Goal: Obtain resource: Obtain resource

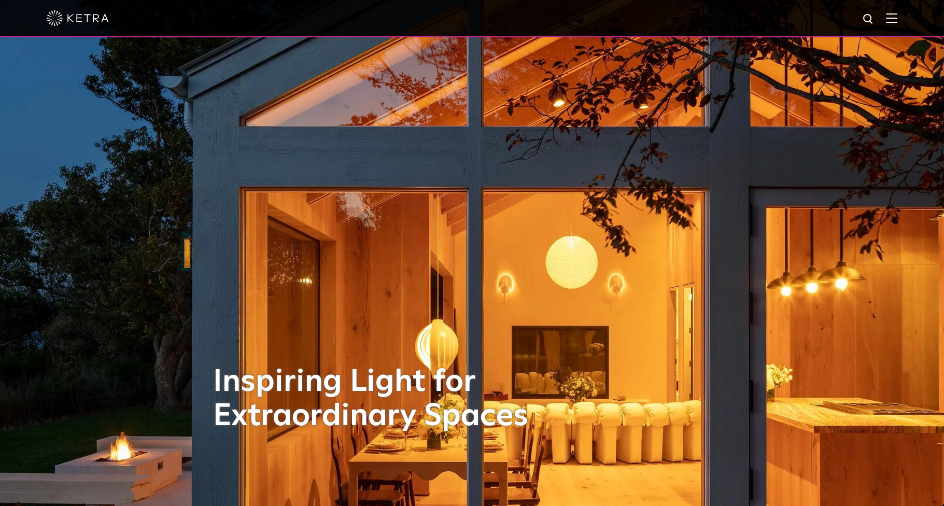
click at [897, 16] on img at bounding box center [891, 18] width 11 height 10
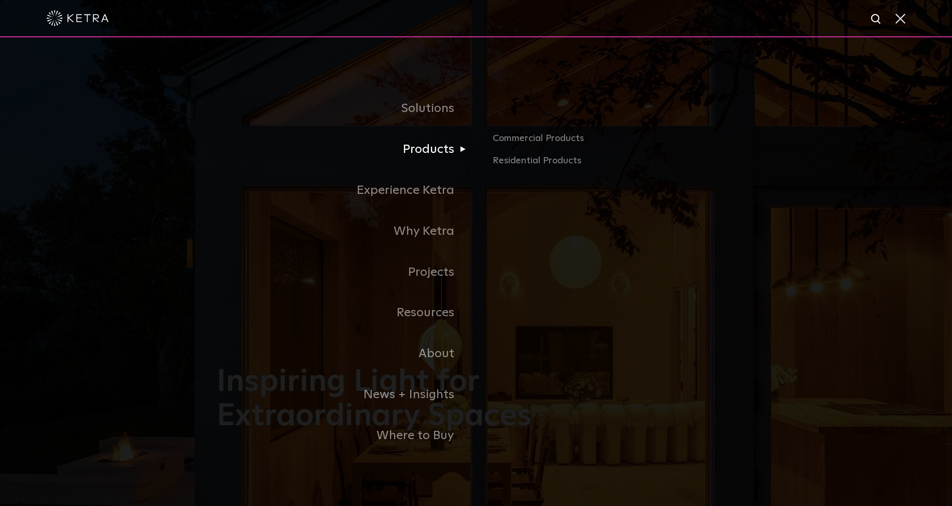
click at [444, 153] on link "Products" at bounding box center [346, 149] width 259 height 41
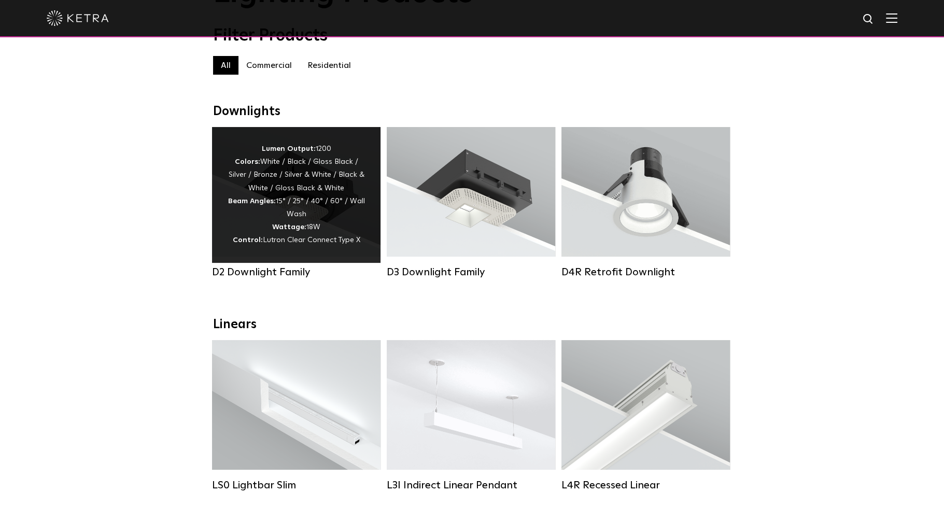
scroll to position [104, 0]
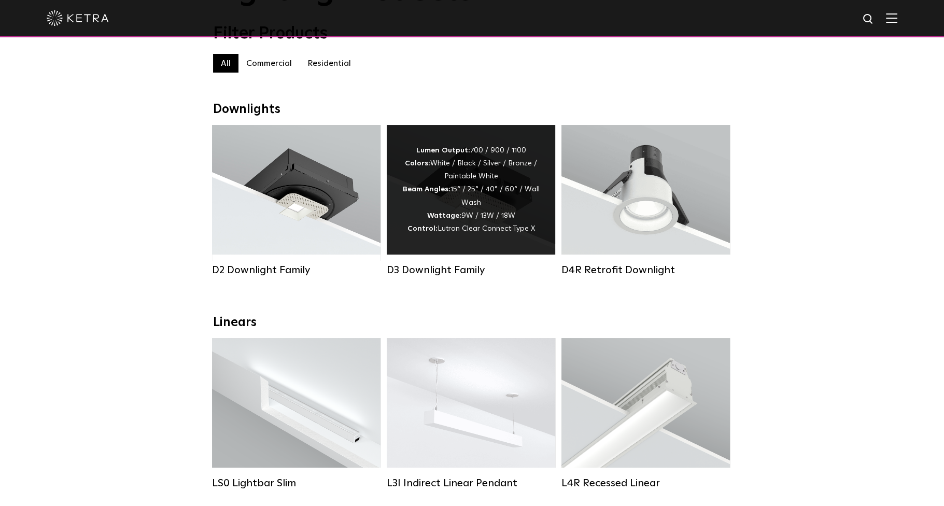
click at [406, 180] on div "Lumen Output: 700 / 900 / 1100 Colors: White / Black / Silver / Bronze / Painta…" at bounding box center [470, 189] width 137 height 91
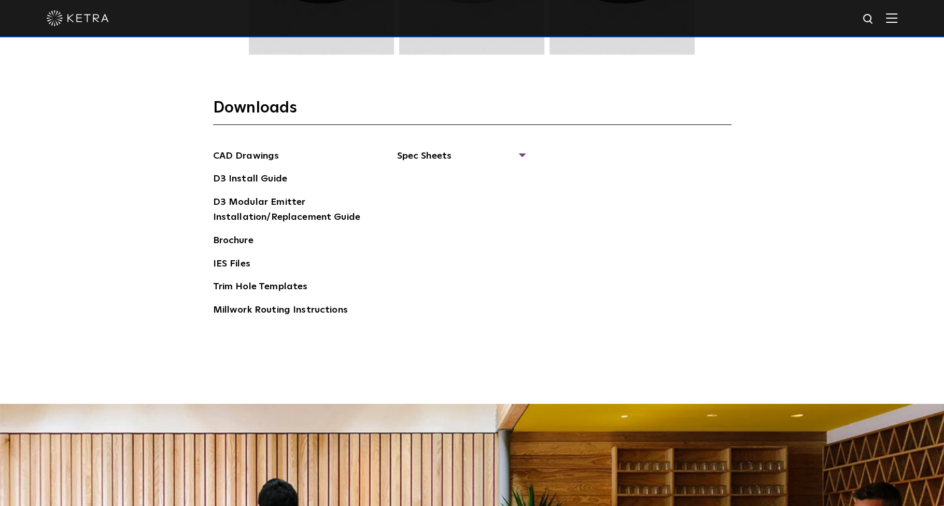
scroll to position [1659, 0]
click at [450, 155] on span "Spec Sheets" at bounding box center [460, 159] width 127 height 23
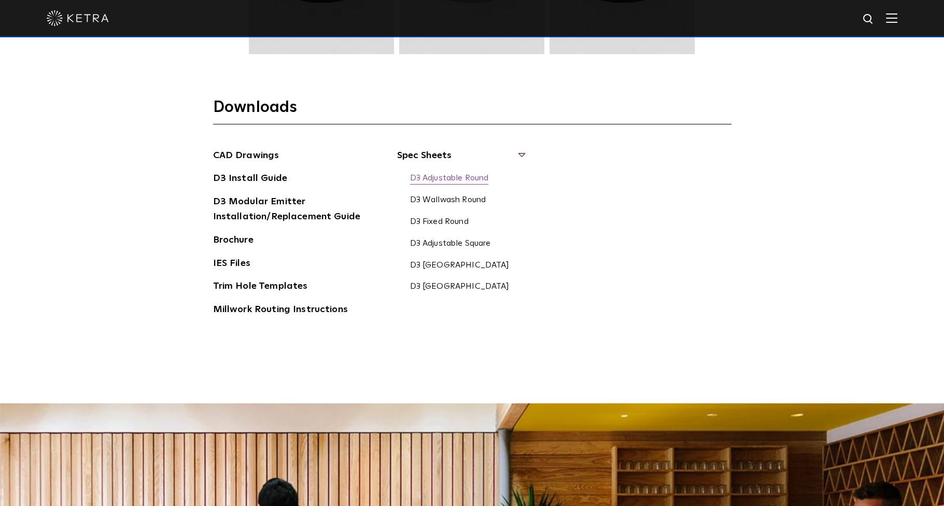
click at [458, 176] on link "D3 Adjustable Round" at bounding box center [449, 178] width 79 height 11
